Goal: Task Accomplishment & Management: Use online tool/utility

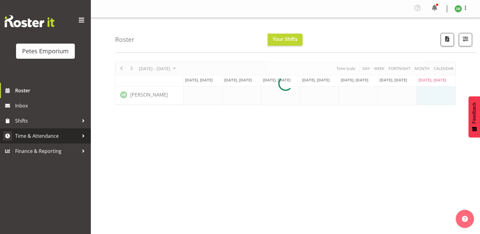
click at [42, 136] on span "Time & Attendance" at bounding box center [47, 135] width 64 height 9
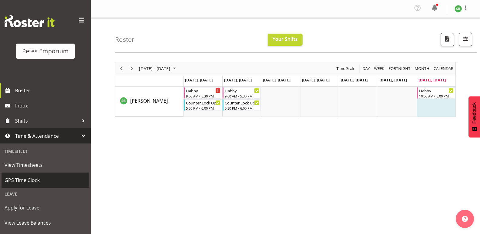
click at [25, 180] on span "GPS Time Clock" at bounding box center [46, 180] width 82 height 9
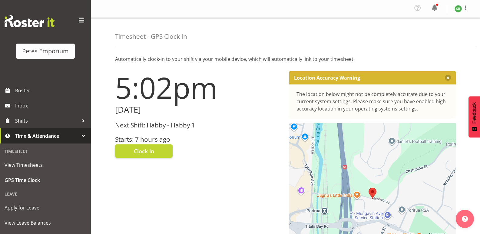
click at [143, 134] on div "Next Shift: Habby - Habby 1 Starts: 7 hours ago" at bounding box center [198, 132] width 167 height 21
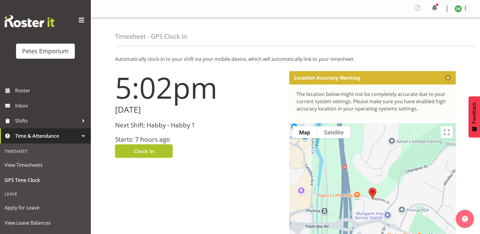
click at [147, 155] on span "Clock In" at bounding box center [144, 151] width 20 height 8
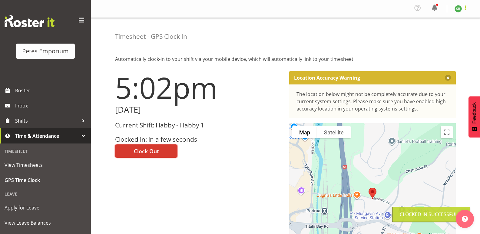
click at [468, 7] on span at bounding box center [464, 7] width 7 height 7
click at [430, 37] on link "Log Out" at bounding box center [440, 33] width 58 height 11
